Goal: Task Accomplishment & Management: Use online tool/utility

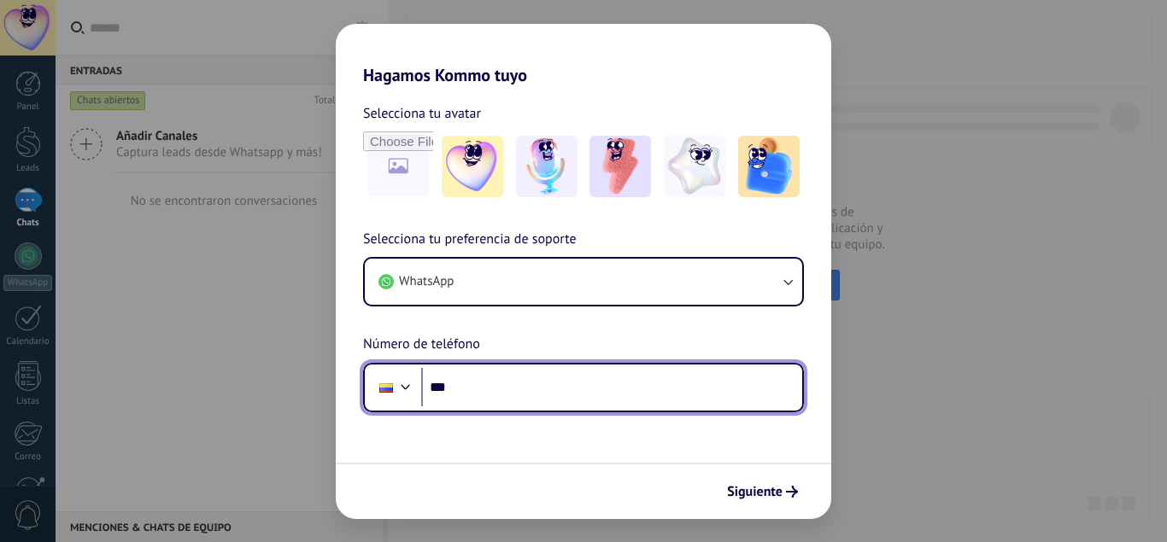
click at [503, 389] on input "***" at bounding box center [611, 387] width 381 height 39
type input "**********"
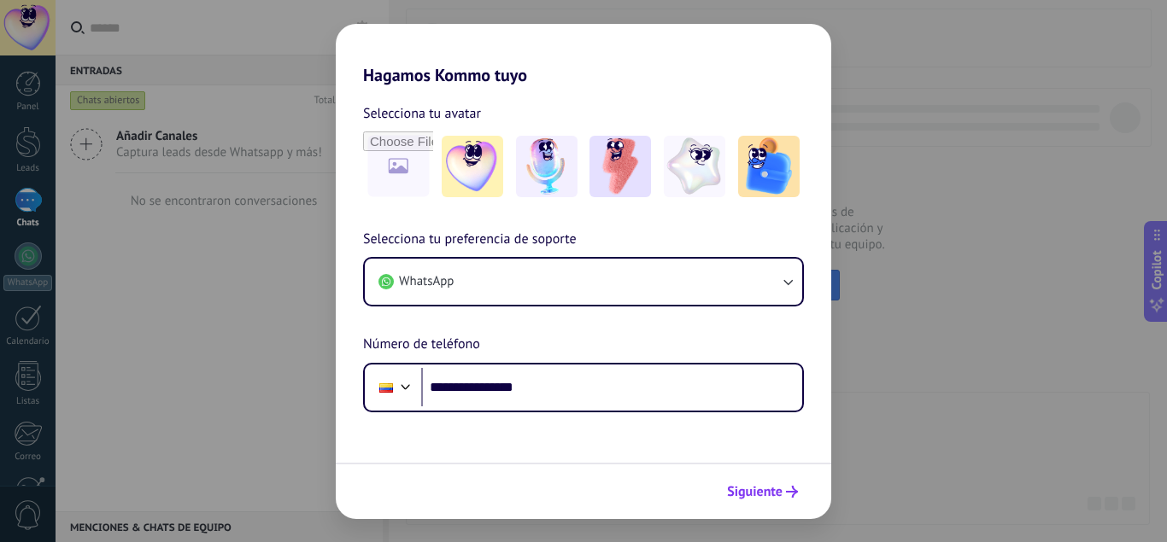
click at [760, 486] on span "Siguiente" at bounding box center [755, 492] width 56 height 12
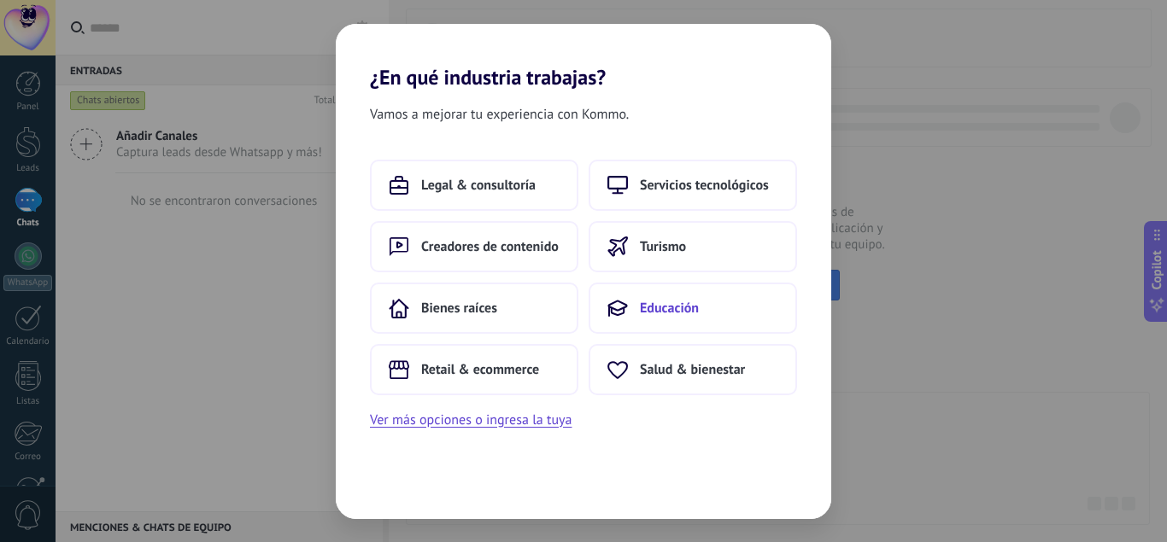
click at [687, 319] on button "Educación" at bounding box center [693, 308] width 208 height 51
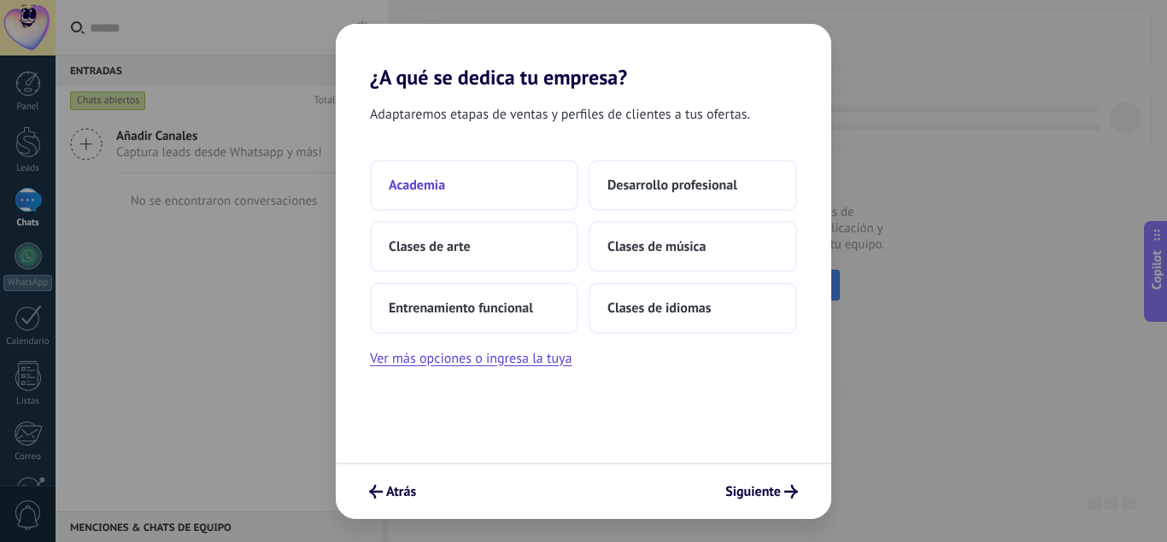
click at [436, 191] on span "Academia" at bounding box center [417, 185] width 56 height 17
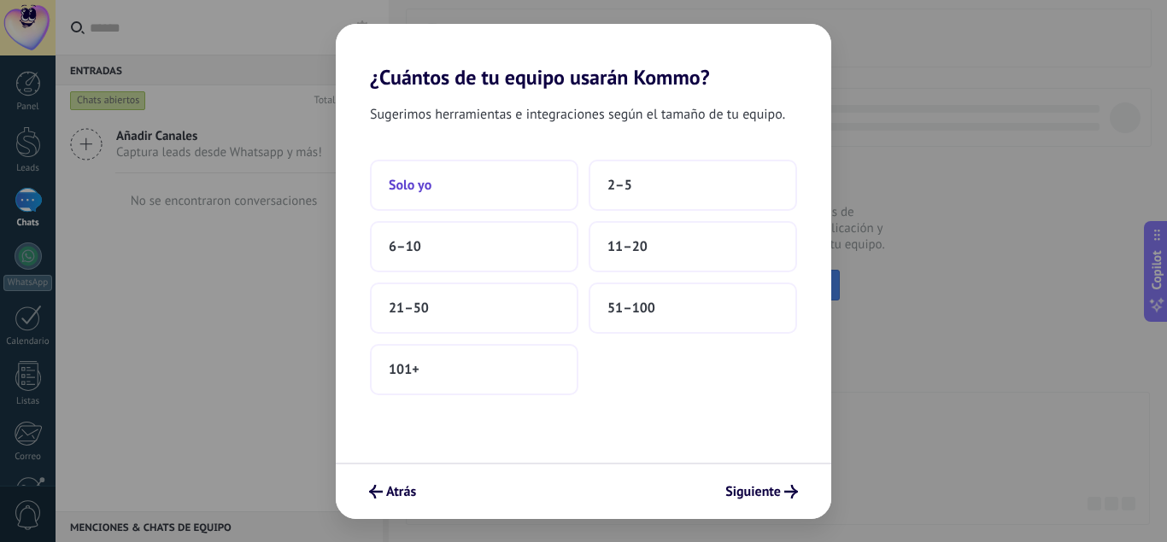
click at [424, 184] on span "Solo yo" at bounding box center [410, 185] width 43 height 17
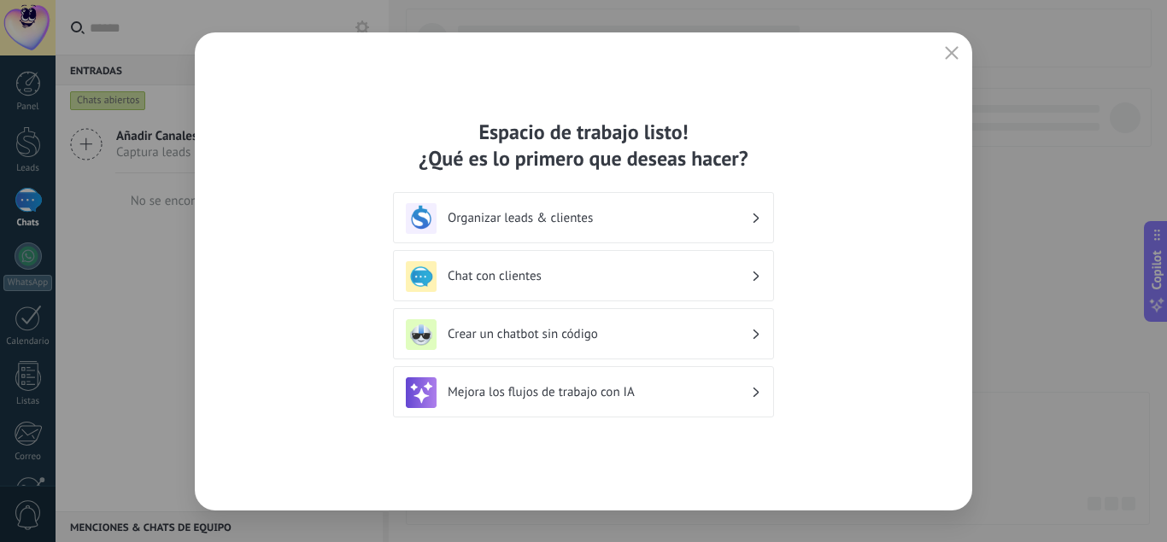
click at [517, 337] on h3 "Crear un chatbot sin código" at bounding box center [599, 334] width 303 height 16
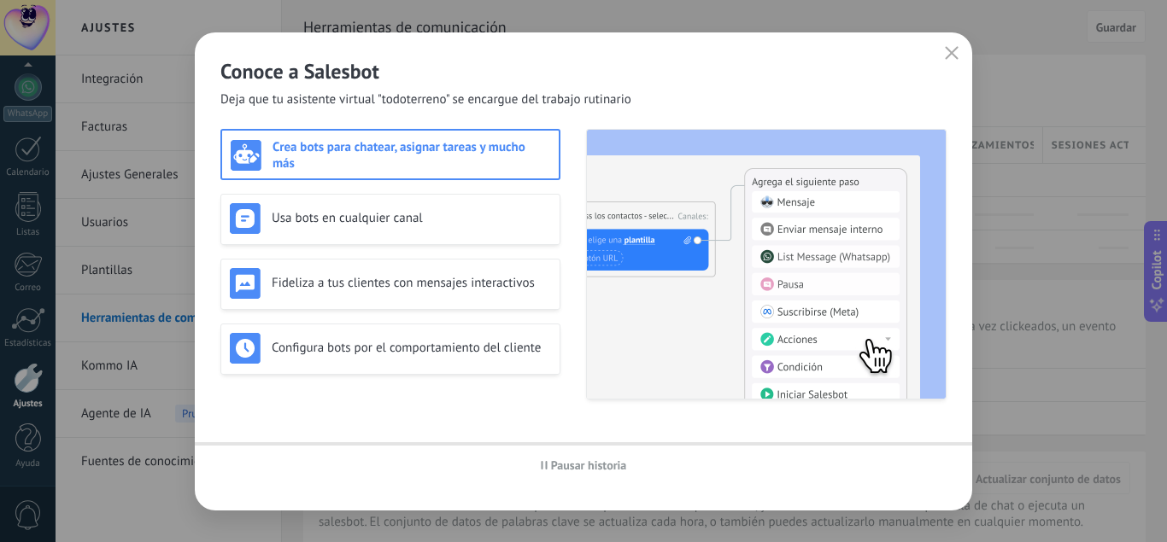
scroll to position [169, 0]
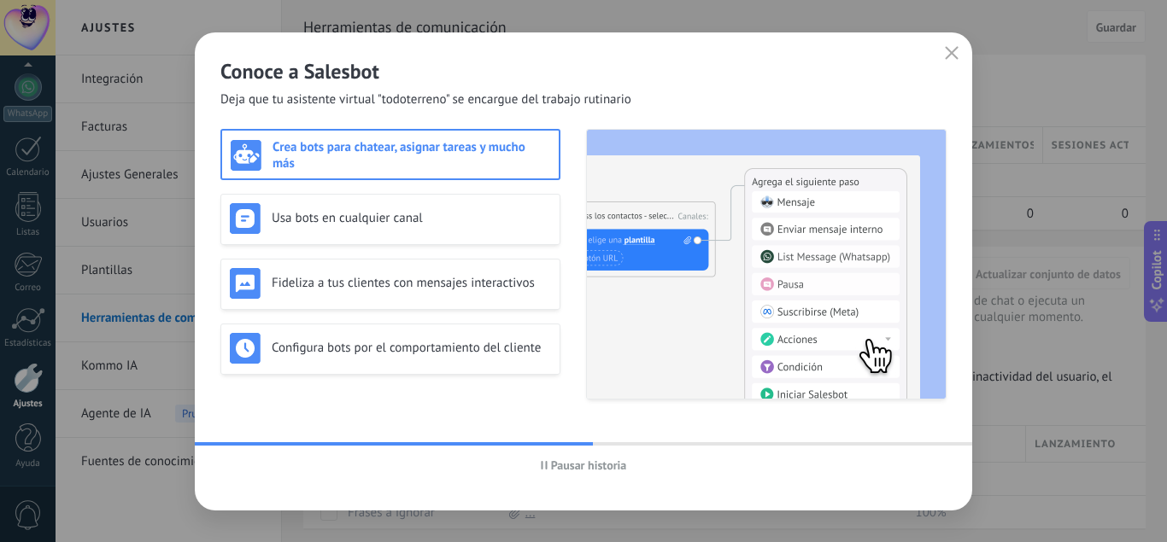
click at [437, 151] on h3 "Crea bots para chatear, asignar tareas y mucho más" at bounding box center [412, 155] width 278 height 32
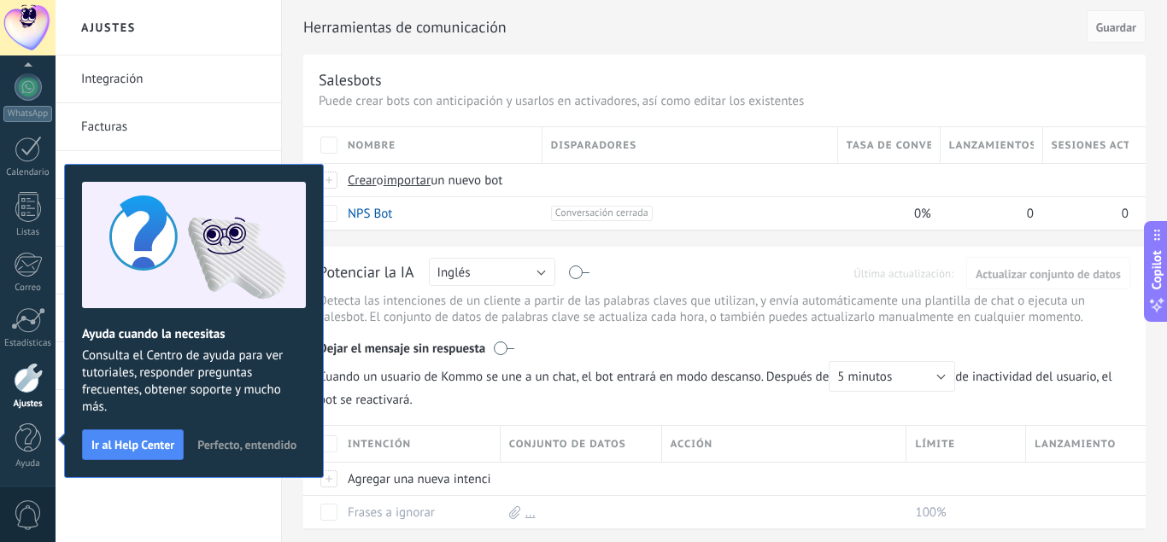
click at [274, 441] on span "Perfecto, entendido" at bounding box center [246, 445] width 99 height 12
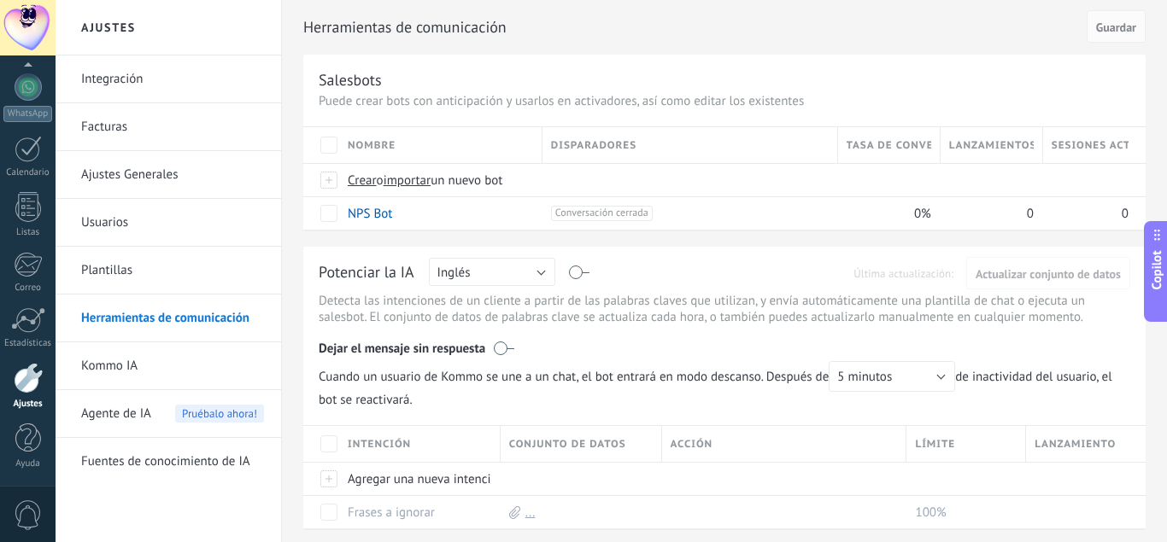
click at [628, 144] on span "Disparadores" at bounding box center [593, 146] width 85 height 16
click at [366, 183] on span "Crear" at bounding box center [362, 181] width 29 height 16
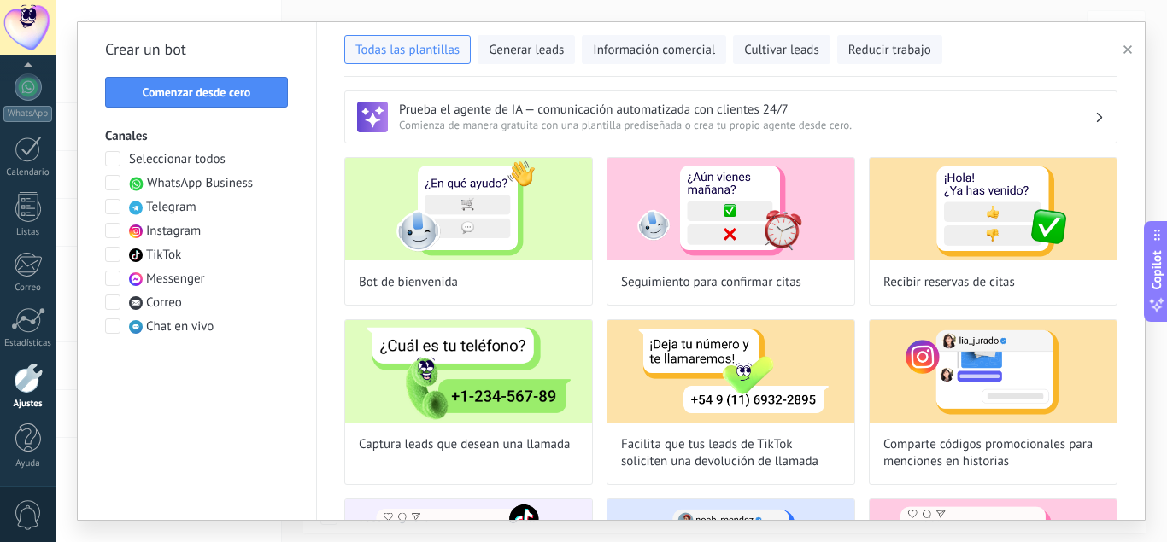
click at [114, 183] on span at bounding box center [112, 182] width 15 height 15
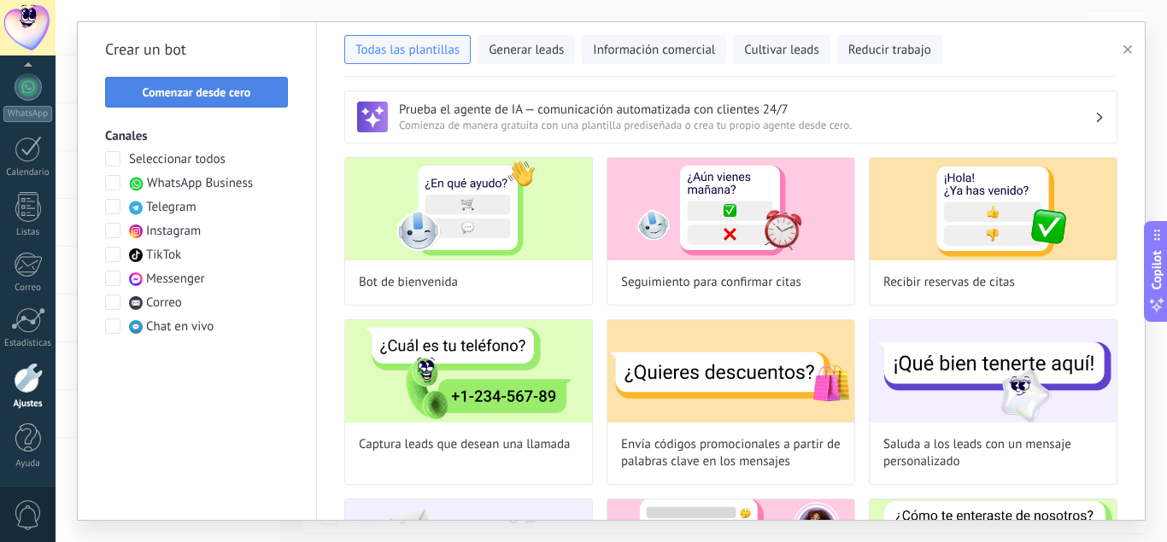
click at [218, 97] on span "Comenzar desde cero" at bounding box center [197, 92] width 108 height 12
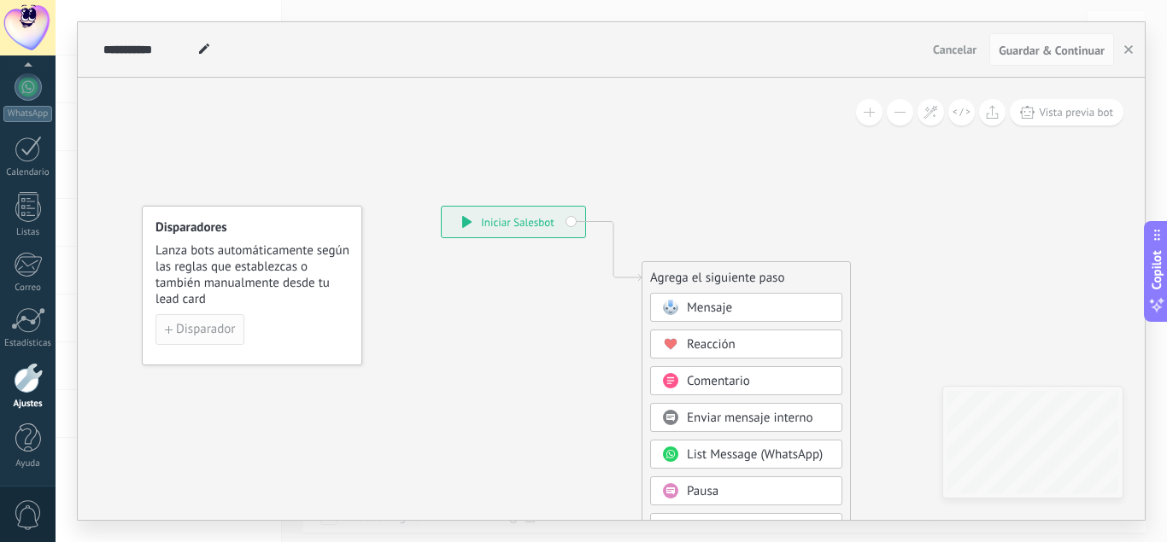
click at [203, 336] on span "Disparador" at bounding box center [205, 330] width 59 height 12
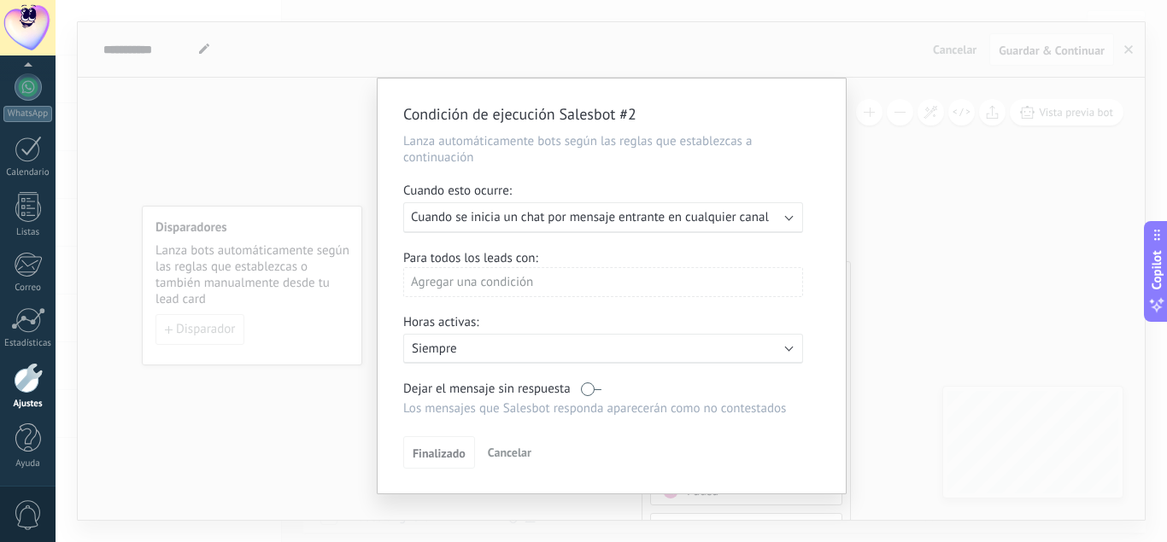
click at [308, 413] on div "Condición de ejecución Salesbot #2 Lanza automáticamente bots según las reglas …" at bounding box center [611, 271] width 1111 height 542
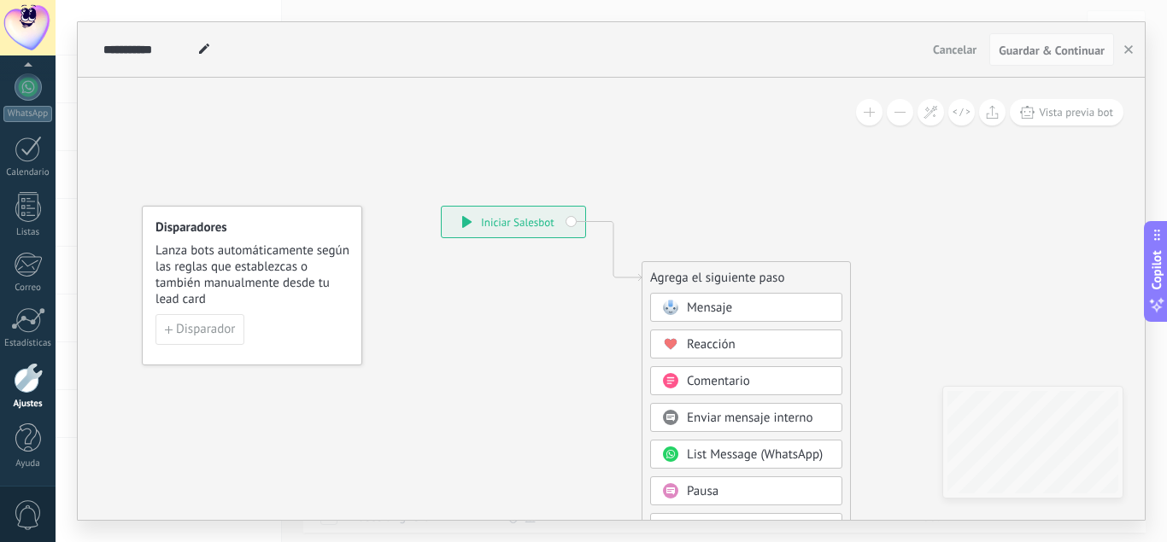
click at [521, 222] on div "**********" at bounding box center [514, 222] width 144 height 31
click at [466, 226] on icon at bounding box center [466, 222] width 9 height 12
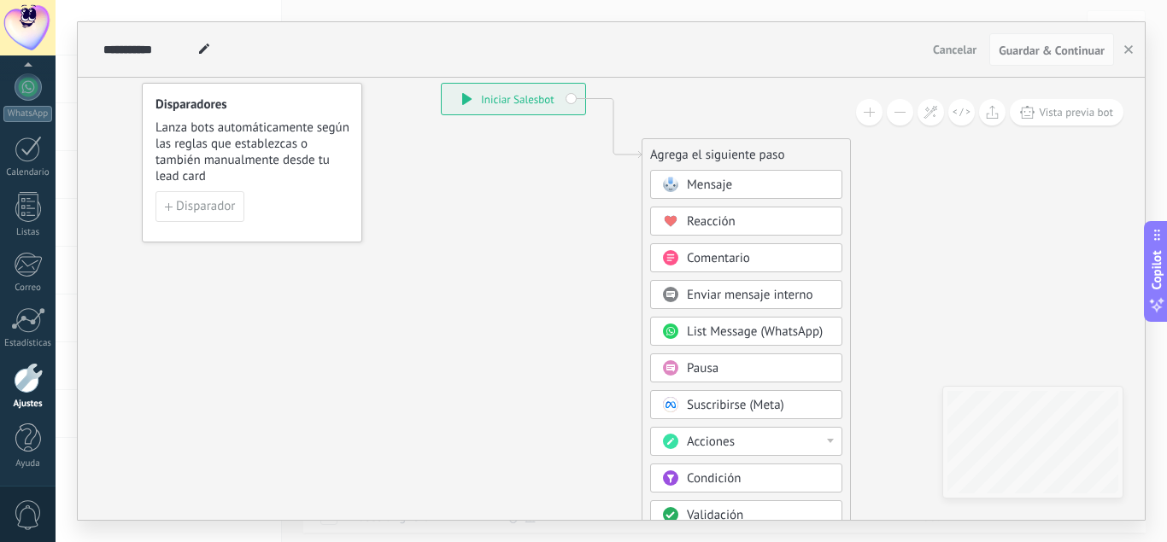
click at [719, 189] on span "Mensaje" at bounding box center [709, 185] width 45 height 16
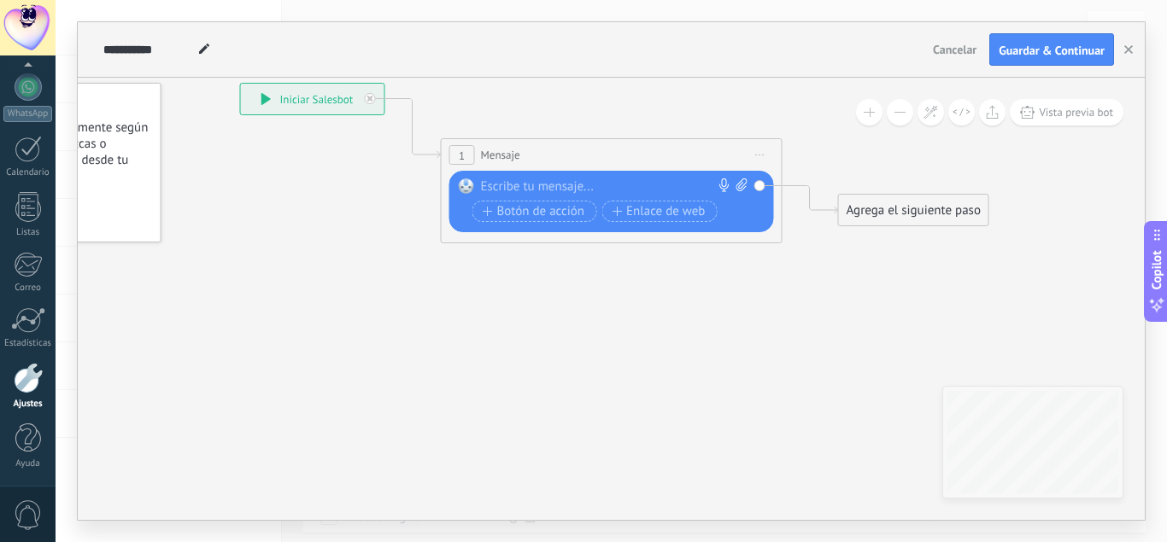
click at [525, 189] on div at bounding box center [608, 187] width 254 height 17
click at [544, 206] on span "Botón de acción" at bounding box center [534, 212] width 103 height 14
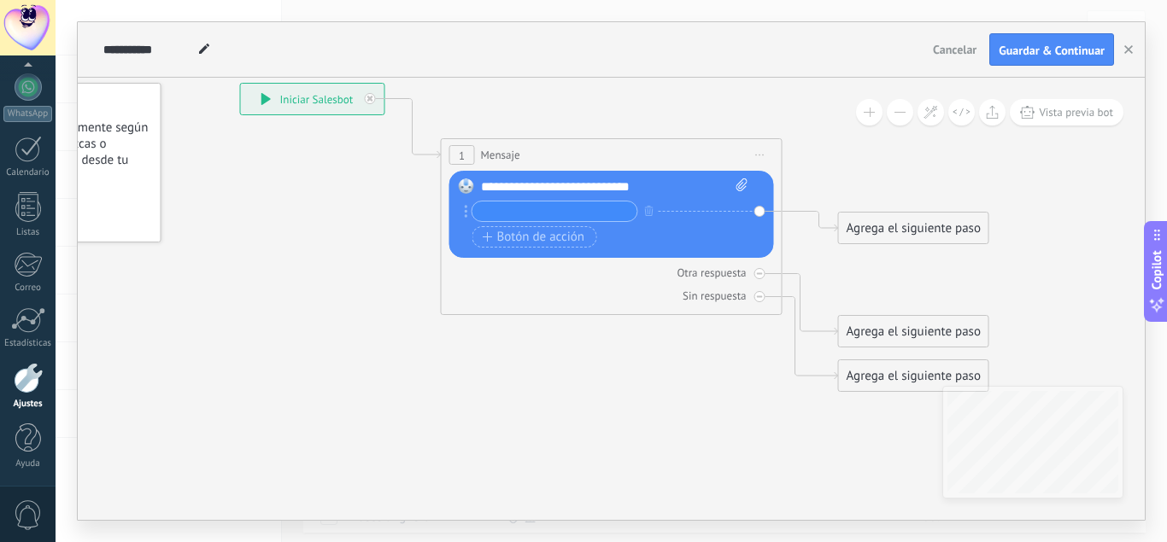
click at [897, 232] on div "Agrega el siguiente paso" at bounding box center [913, 228] width 149 height 28
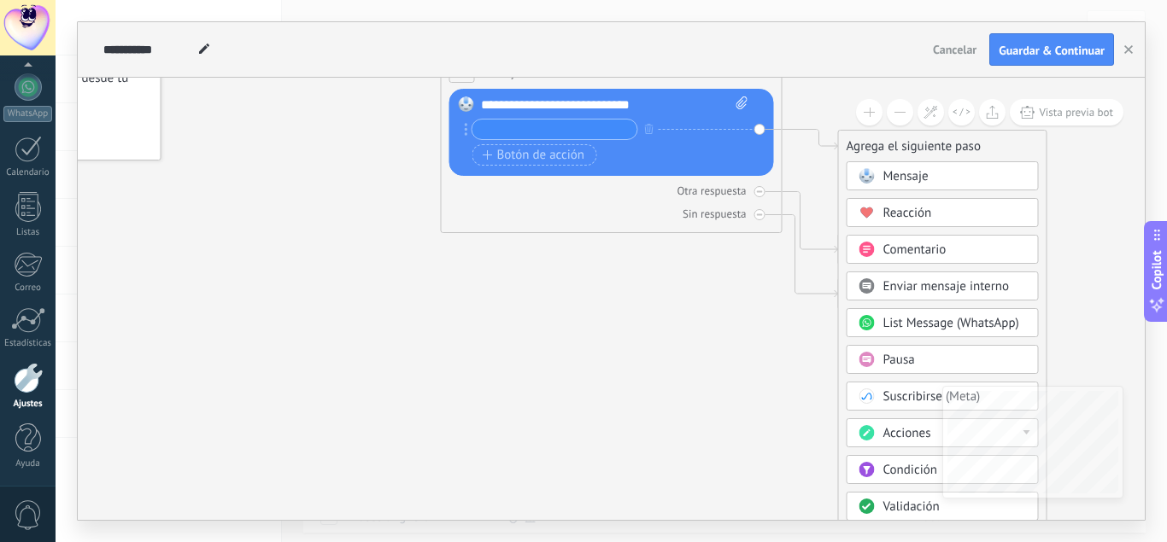
click at [952, 325] on span "List Message (WhatsApp)" at bounding box center [951, 323] width 136 height 16
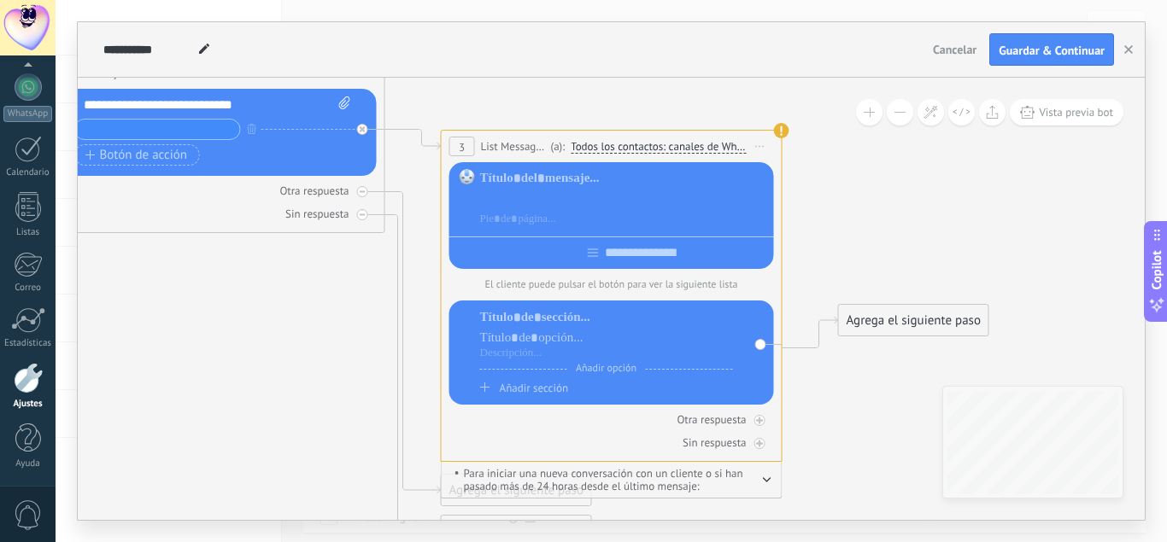
click at [516, 206] on div at bounding box center [624, 198] width 288 height 17
click at [550, 226] on div at bounding box center [624, 219] width 288 height 17
click at [614, 258] on input "text" at bounding box center [641, 253] width 84 height 14
type input "*********"
click at [650, 321] on div at bounding box center [606, 317] width 253 height 17
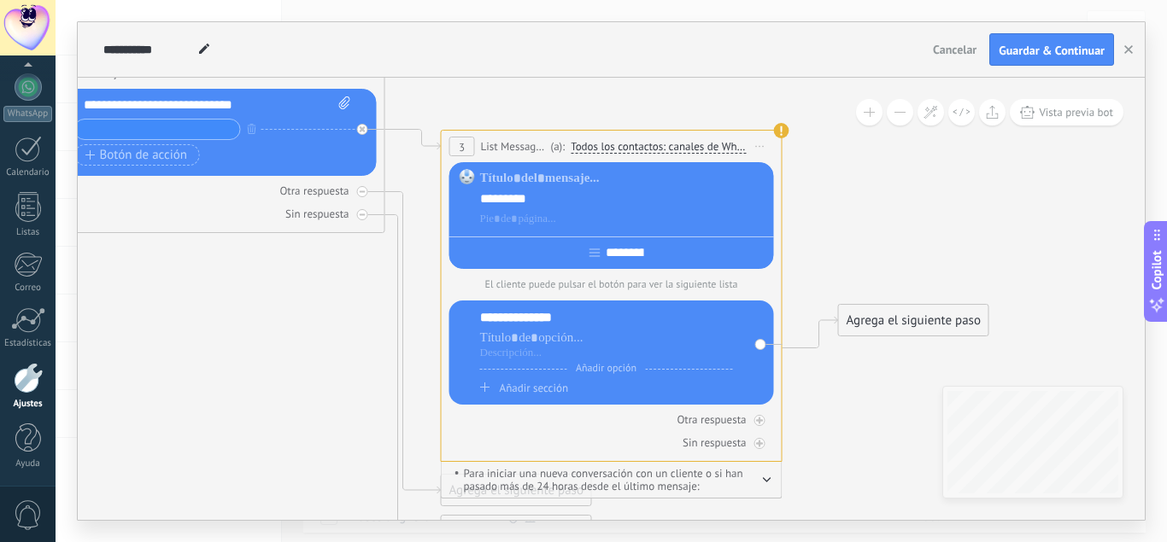
click at [575, 393] on div "Añadir sección" at bounding box center [606, 388] width 253 height 15
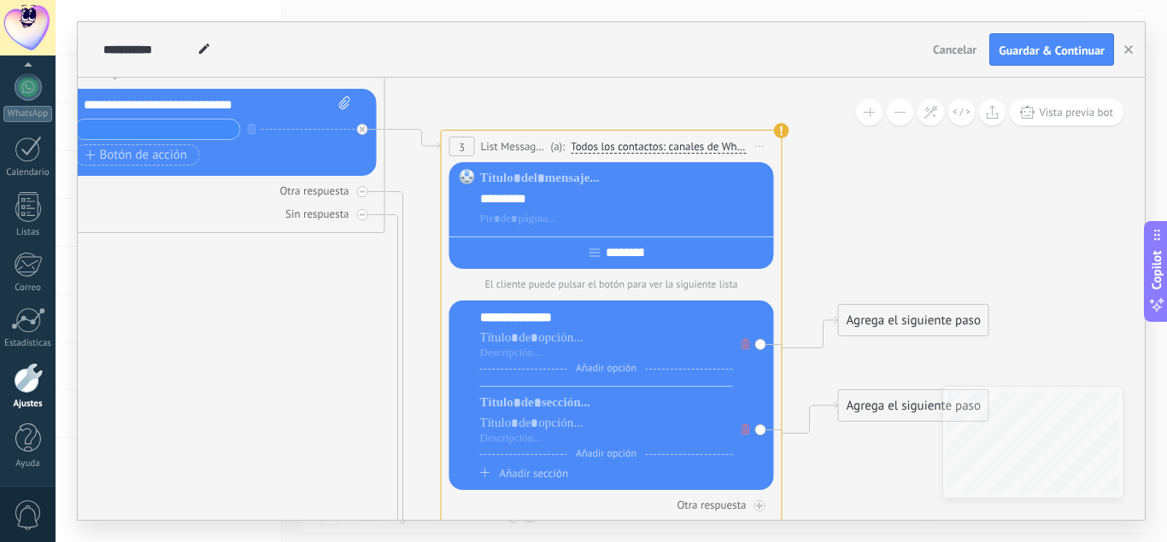
scroll to position [1, 0]
click at [553, 403] on div at bounding box center [606, 403] width 253 height 17
click at [839, 225] on icon at bounding box center [387, 317] width 1943 height 1486
click at [618, 213] on div at bounding box center [624, 219] width 288 height 17
click at [551, 196] on div "*********" at bounding box center [624, 198] width 288 height 17
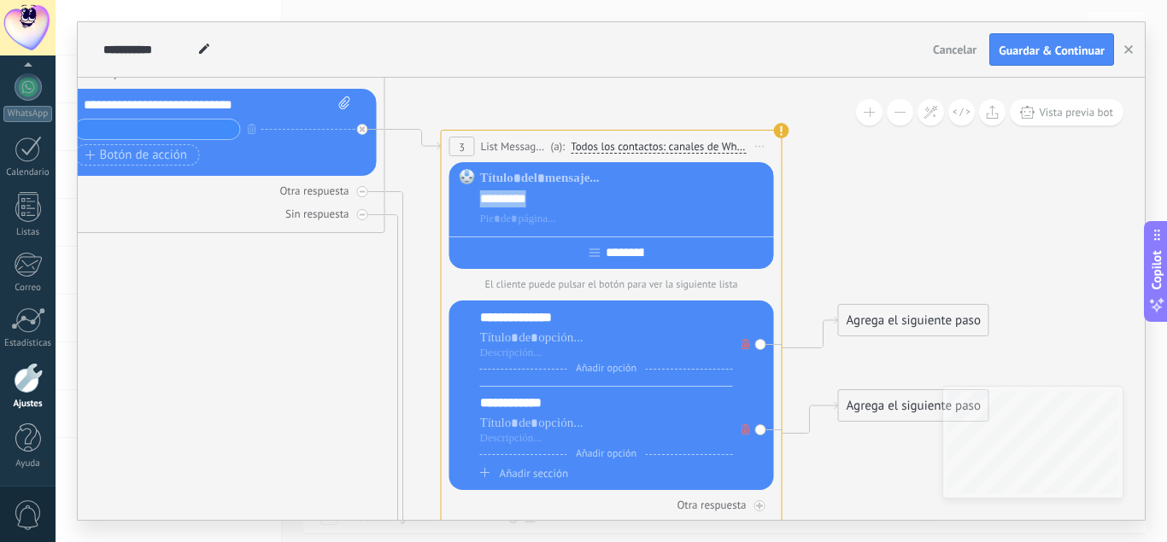
drag, startPoint x: 566, startPoint y: 202, endPoint x: 450, endPoint y: 202, distance: 116.2
click at [480, 202] on div "*********" at bounding box center [624, 198] width 288 height 17
click at [641, 267] on div "**********" at bounding box center [611, 215] width 325 height 107
click at [636, 260] on input "*********" at bounding box center [625, 253] width 50 height 14
drag, startPoint x: 646, startPoint y: 260, endPoint x: 535, endPoint y: 259, distance: 111.1
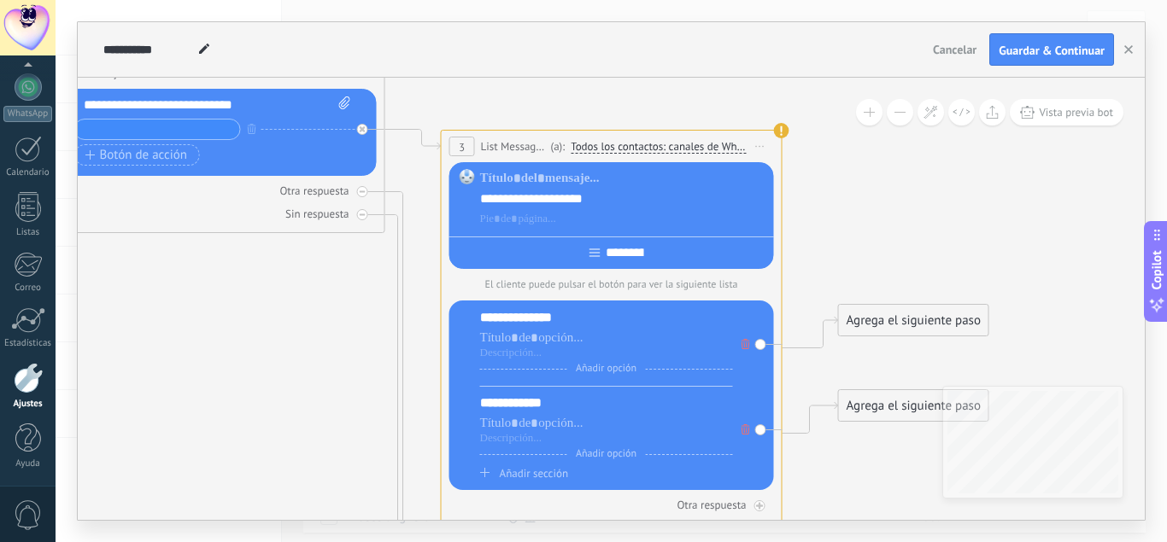
click at [600, 259] on input "*********" at bounding box center [625, 253] width 50 height 14
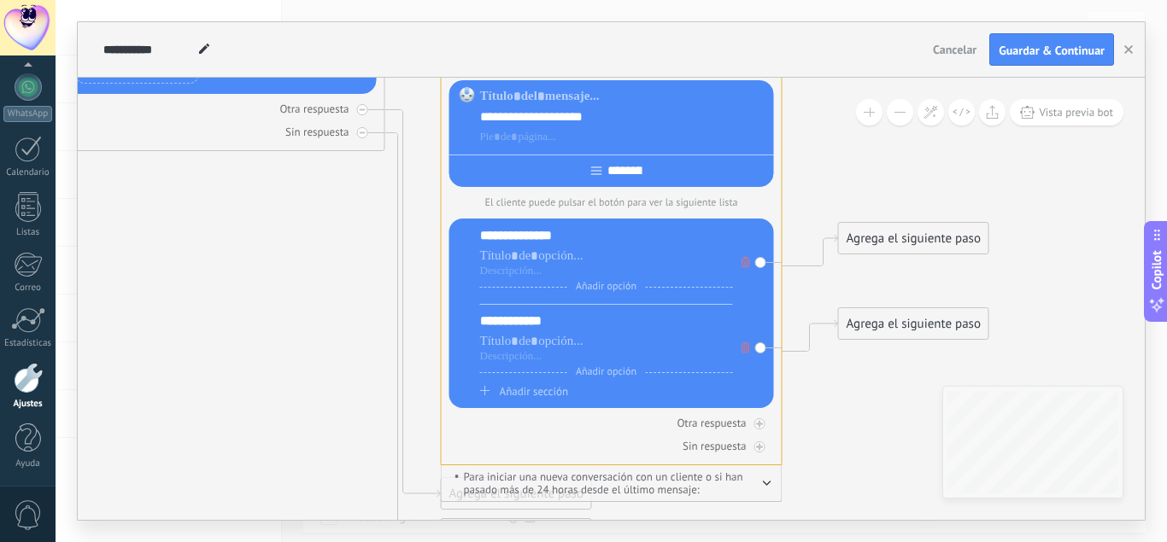
type input "********"
click at [548, 391] on span "Añadir sección" at bounding box center [534, 391] width 68 height 15
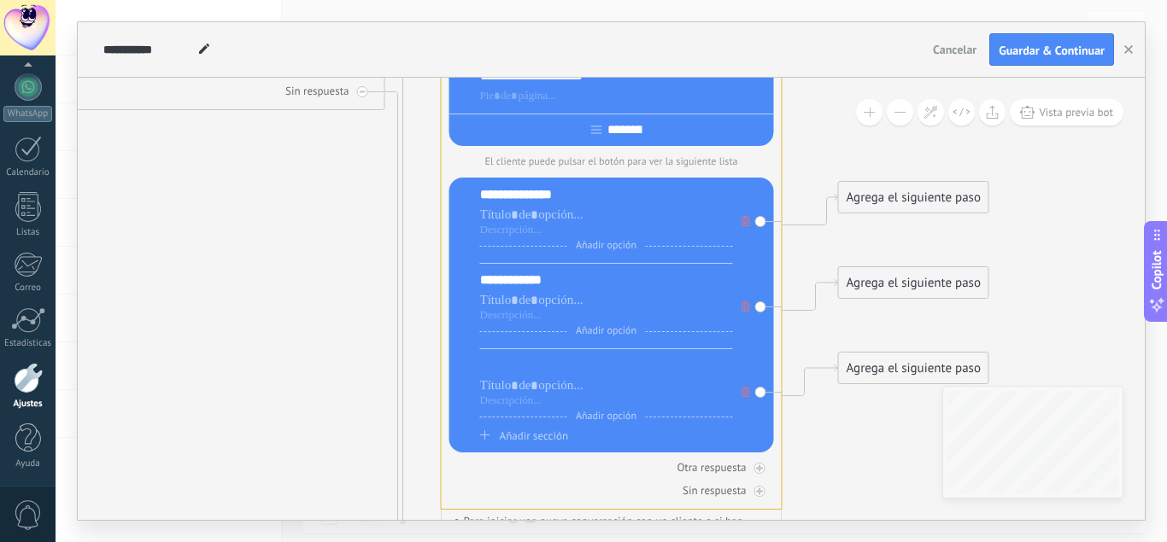
click at [560, 369] on div at bounding box center [606, 365] width 253 height 17
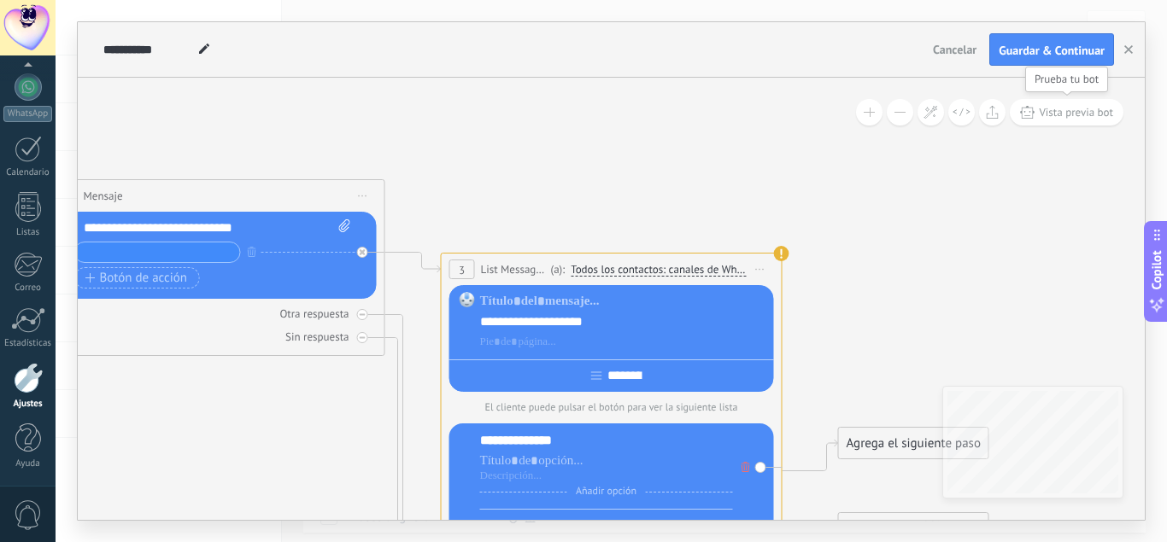
click at [1085, 114] on span "Vista previa bot" at bounding box center [1076, 112] width 74 height 15
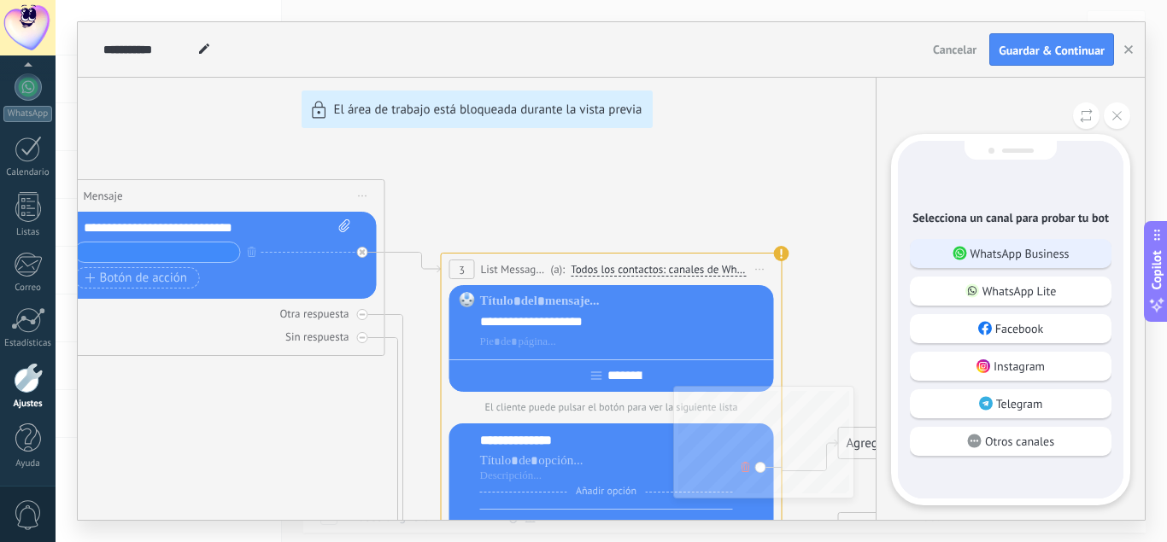
click at [1026, 251] on p "WhatsApp Business" at bounding box center [1019, 253] width 99 height 15
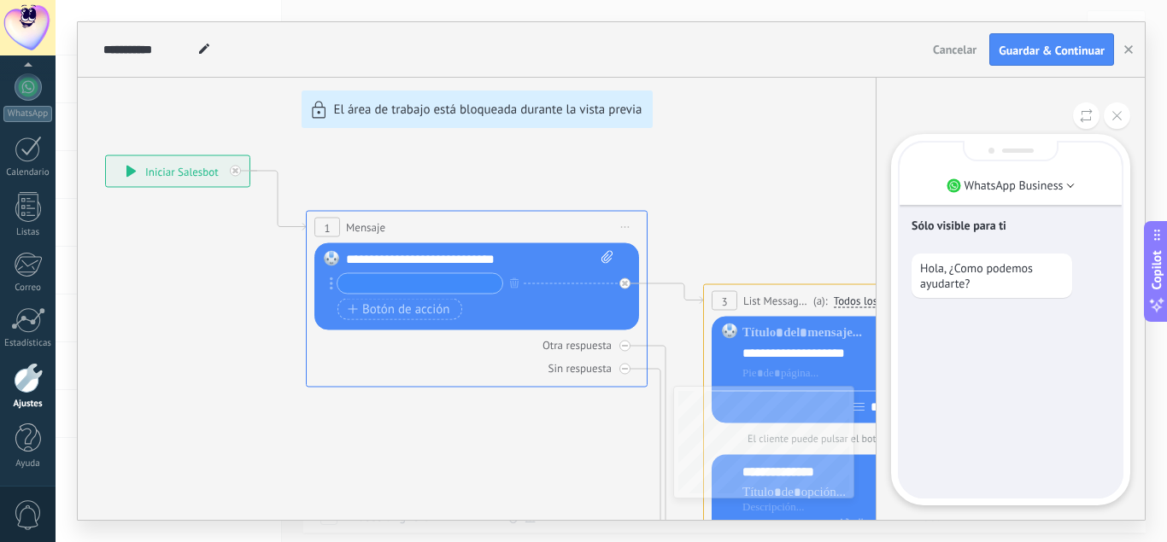
click at [1009, 326] on div "Sólo visible para ti Hola, ¿Como podemos ayudarte?" at bounding box center [1011, 320] width 222 height 355
click at [1085, 116] on icon at bounding box center [1086, 115] width 13 height 15
click at [1116, 117] on icon at bounding box center [1116, 115] width 9 height 9
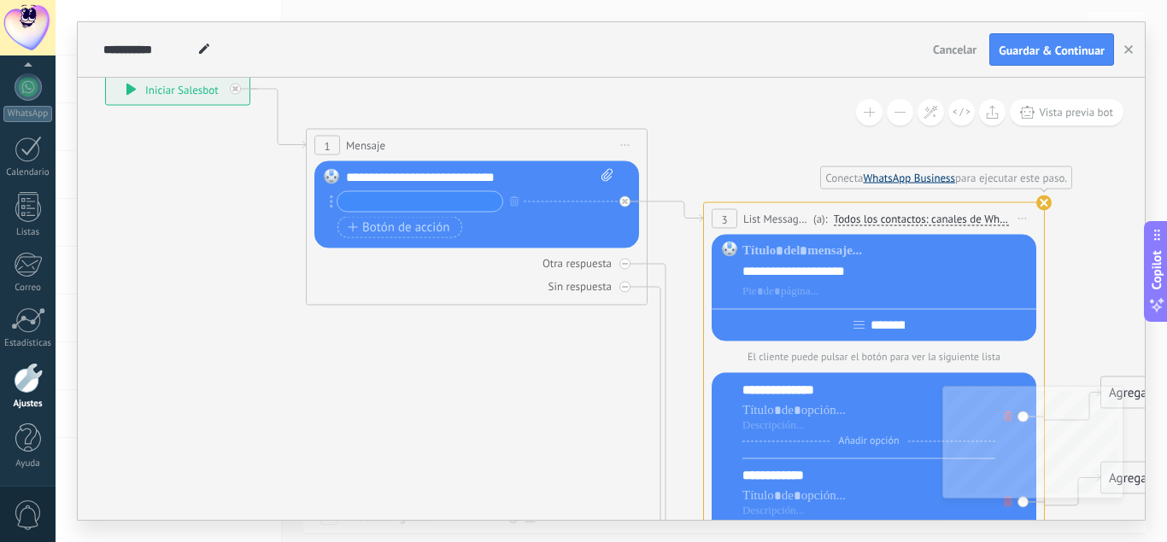
click at [908, 177] on link "WhatsApp Business" at bounding box center [910, 178] width 92 height 15
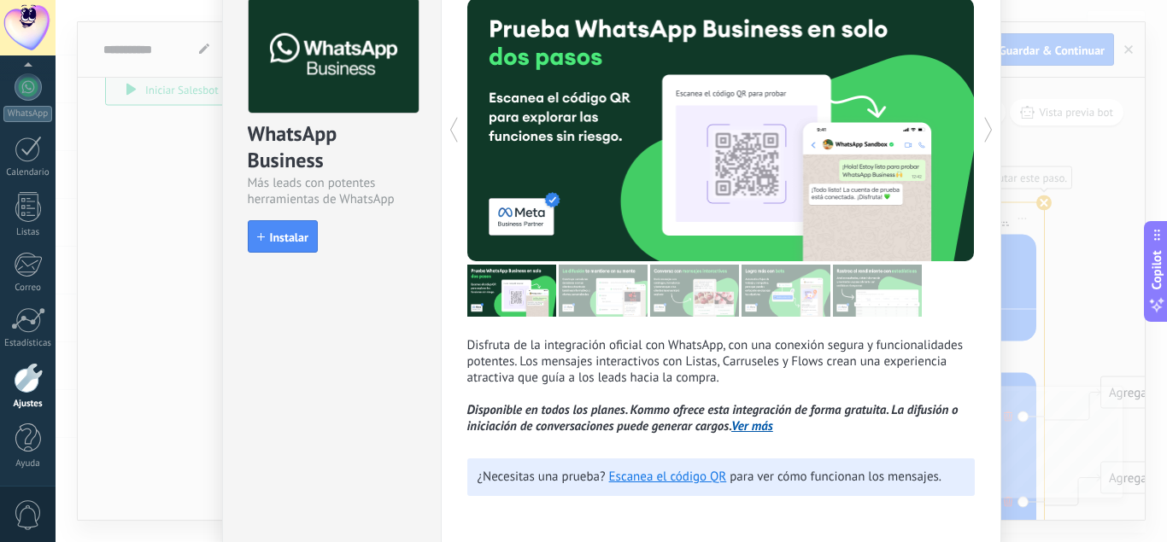
scroll to position [97, 0]
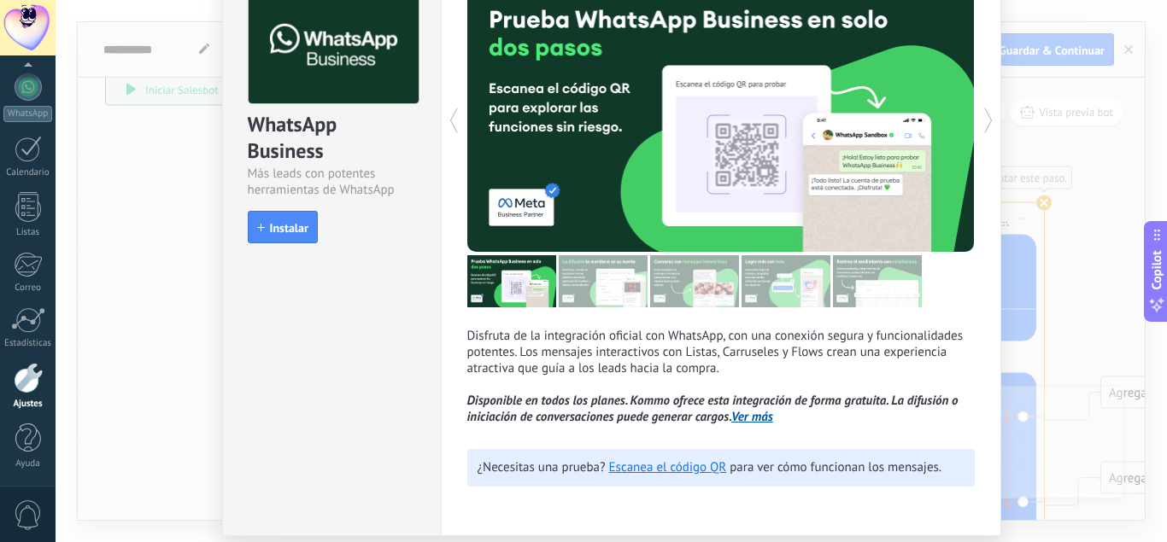
click at [988, 127] on icon at bounding box center [988, 120] width 17 height 34
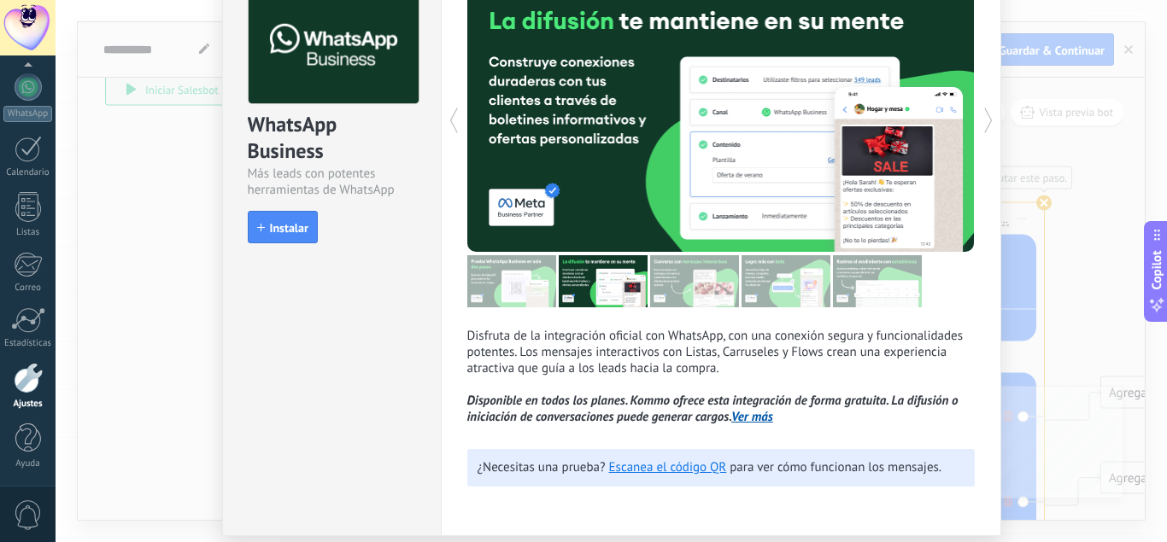
click at [988, 127] on icon at bounding box center [988, 120] width 17 height 34
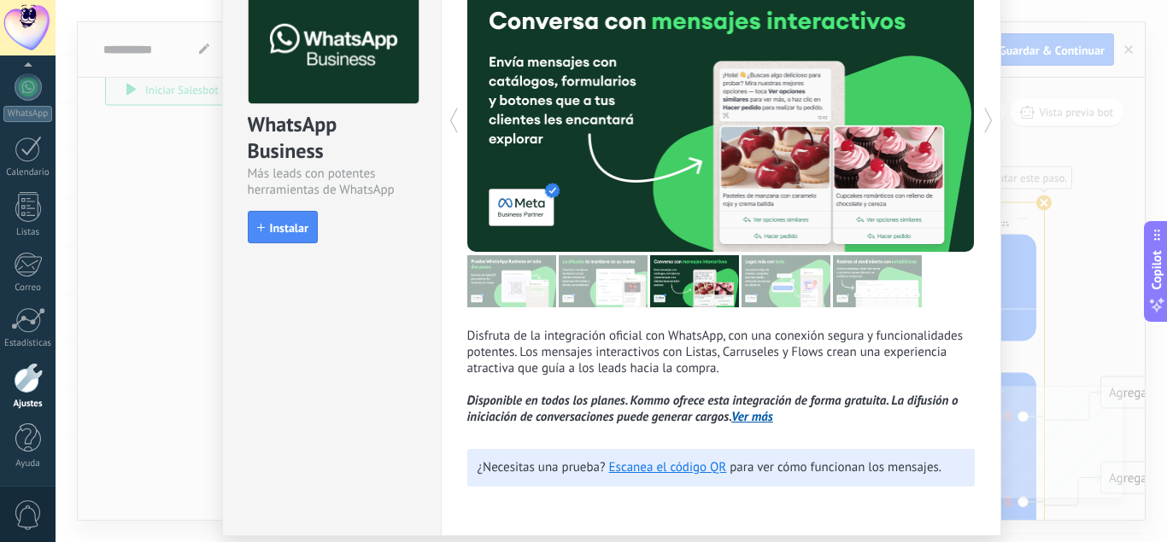
click at [988, 127] on icon at bounding box center [988, 120] width 17 height 34
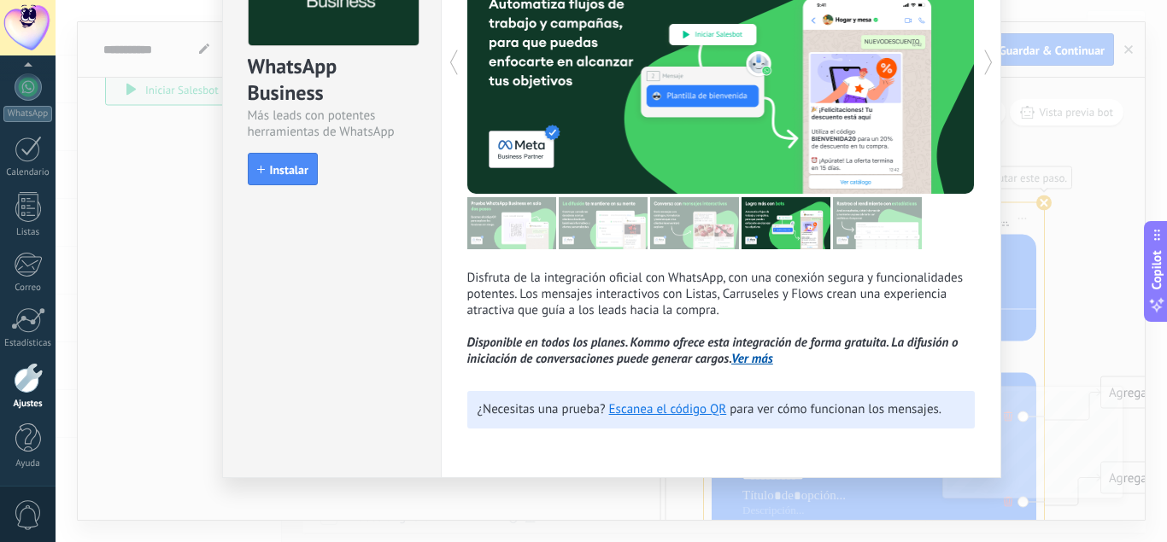
scroll to position [0, 0]
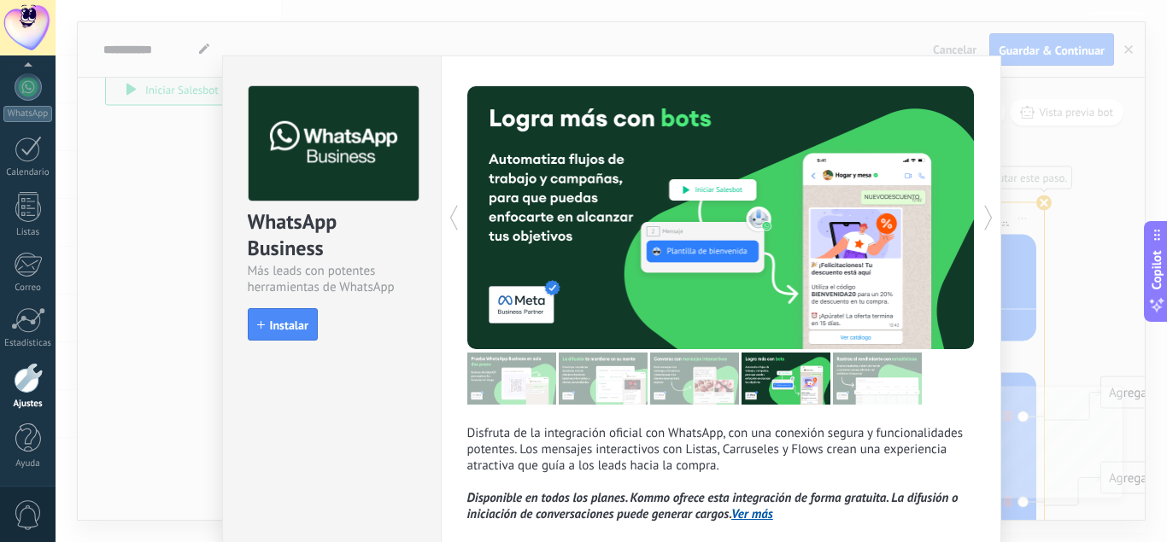
click at [150, 281] on div "WhatsApp Business Más leads con potentes herramientas de WhatsApp install Insta…" at bounding box center [611, 271] width 1111 height 542
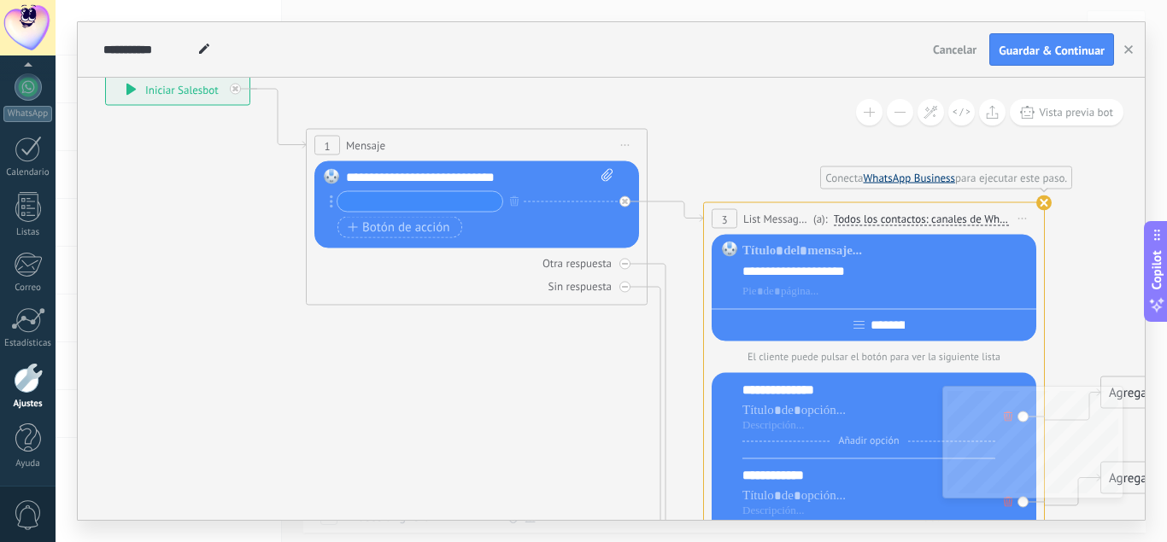
click at [893, 173] on link "WhatsApp Business" at bounding box center [910, 178] width 92 height 15
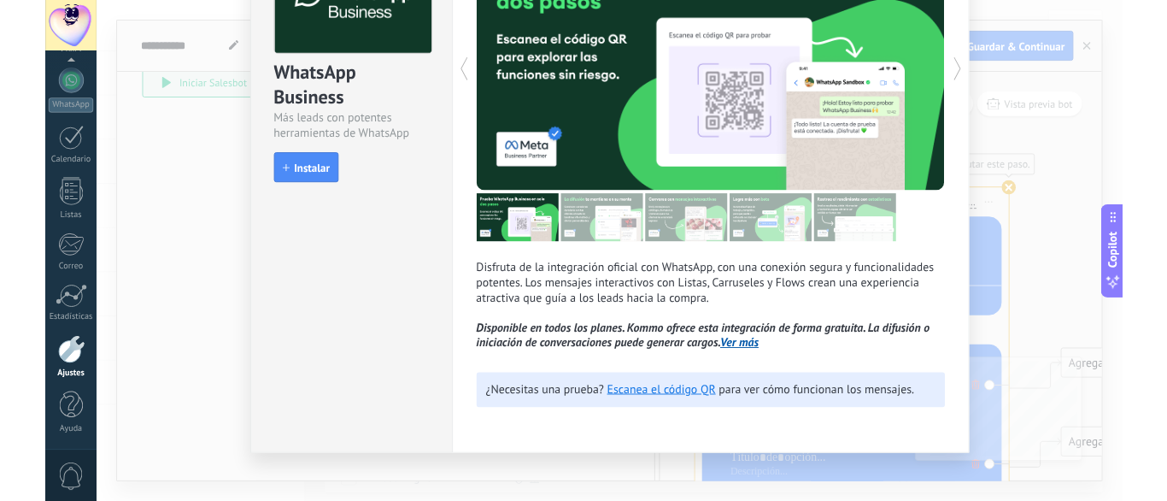
scroll to position [155, 0]
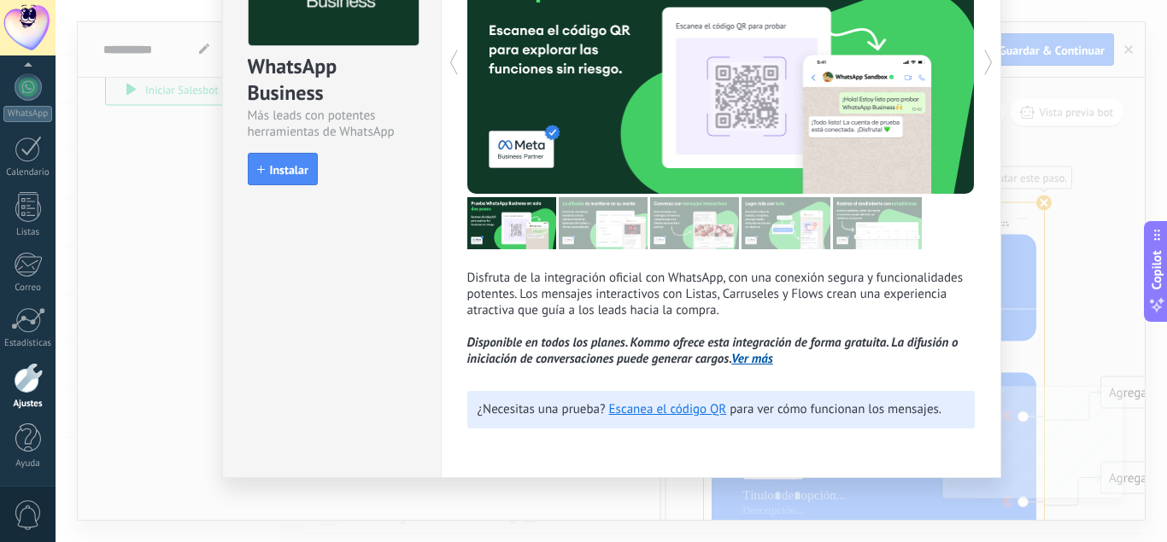
click at [757, 356] on link "Ver más" at bounding box center [752, 359] width 42 height 16
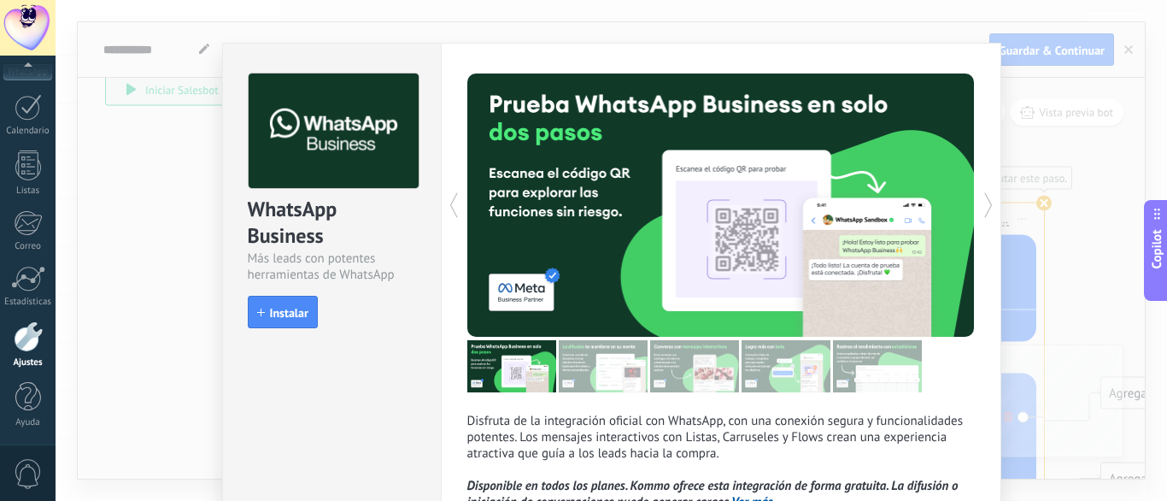
scroll to position [0, 0]
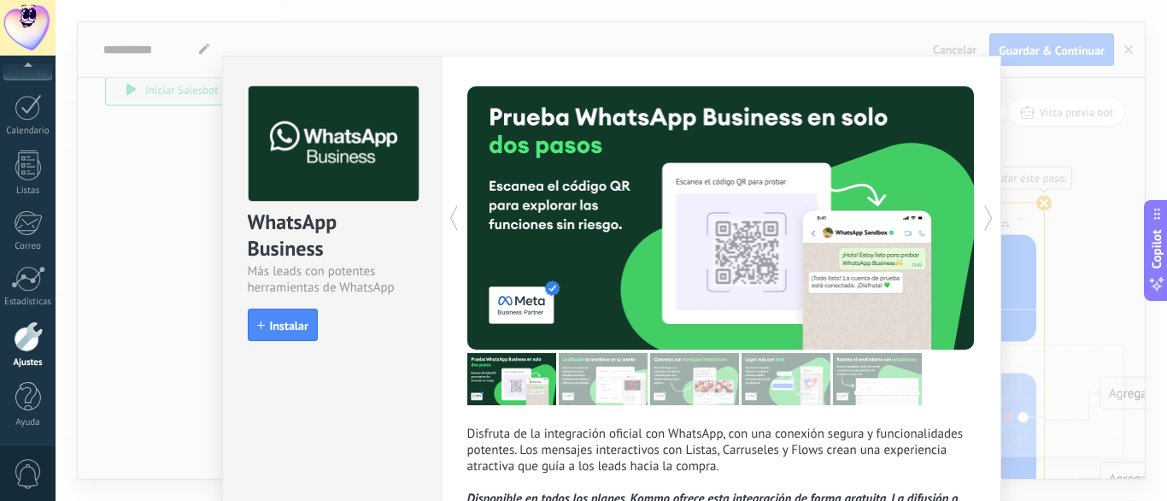
click at [140, 159] on div "WhatsApp Business Más leads con potentes herramientas de WhatsApp install Insta…" at bounding box center [611, 250] width 1111 height 501
